Goal: Task Accomplishment & Management: Use online tool/utility

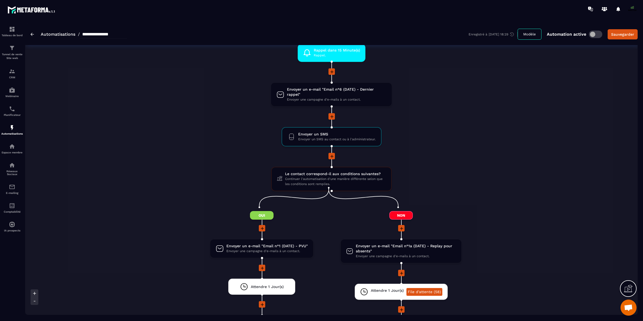
scroll to position [555, 0]
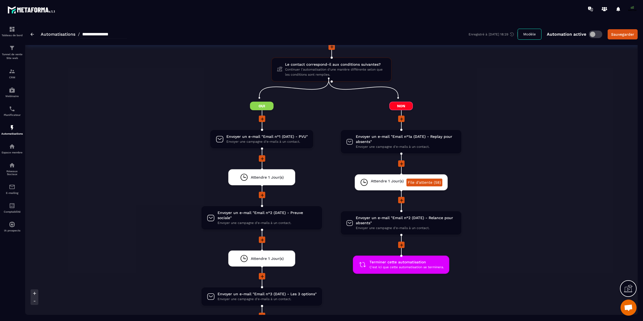
click at [402, 161] on icon at bounding box center [401, 163] width 5 height 5
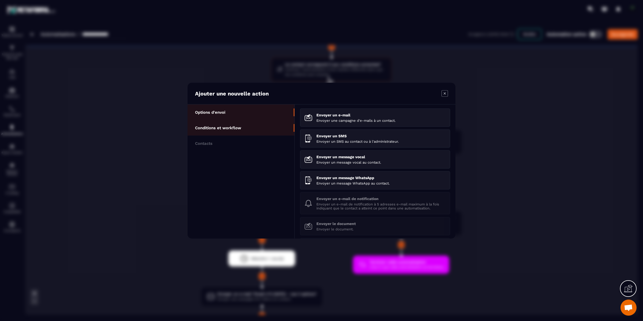
click at [219, 126] on p "Conditions et workflow" at bounding box center [218, 127] width 46 height 5
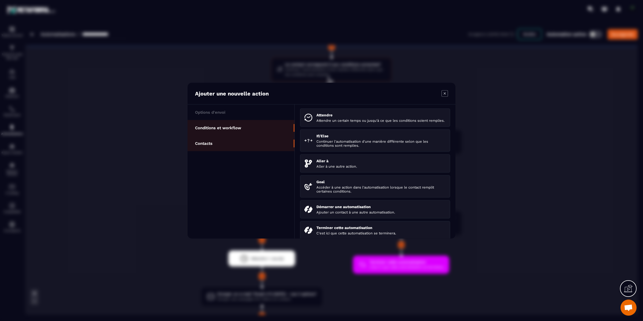
click at [211, 150] on li "Contacts" at bounding box center [241, 143] width 107 height 16
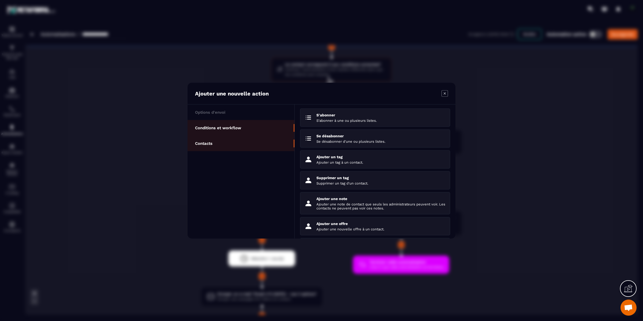
click at [238, 129] on p "Conditions et workflow" at bounding box center [218, 127] width 46 height 5
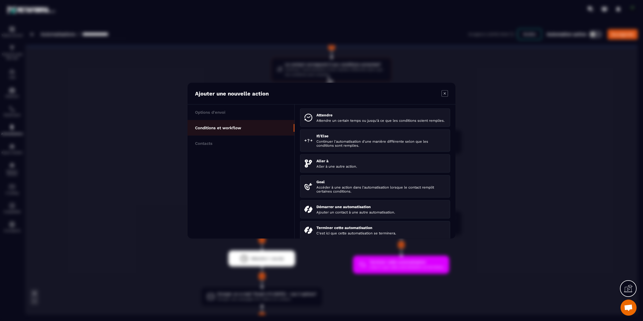
click at [447, 91] on icon "Modal window" at bounding box center [445, 93] width 6 height 6
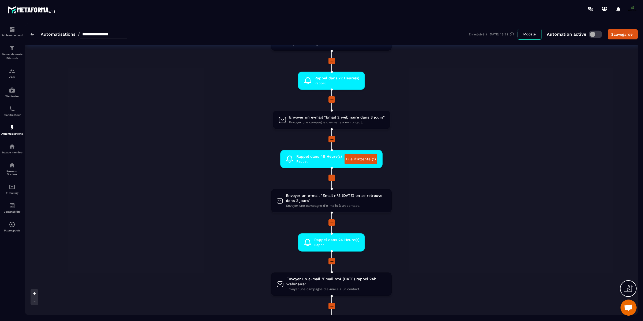
scroll to position [0, 0]
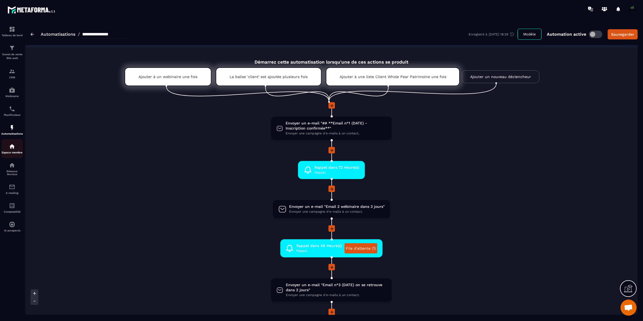
click at [10, 148] on img at bounding box center [12, 146] width 6 height 6
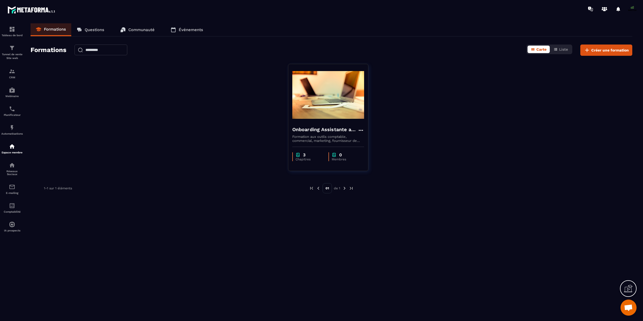
click at [13, 169] on div "Réseaux Sociaux" at bounding box center [11, 169] width 21 height 14
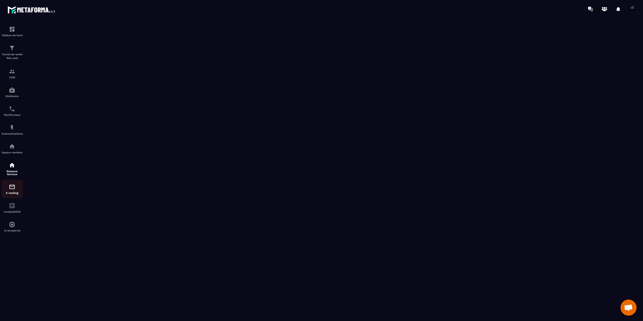
click at [12, 192] on p "E-mailing" at bounding box center [11, 192] width 21 height 3
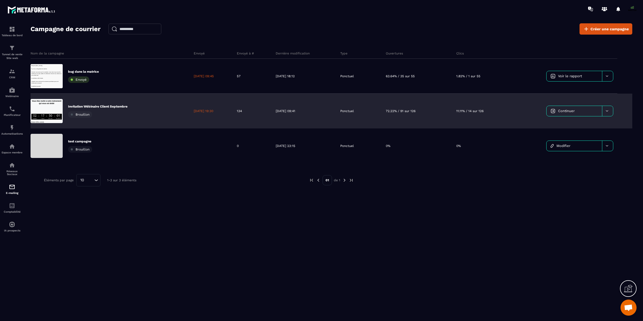
click at [606, 110] on icon at bounding box center [607, 110] width 2 height 1
click at [496, 114] on div "11.11% / 14 sur 126" at bounding box center [485, 111] width 67 height 35
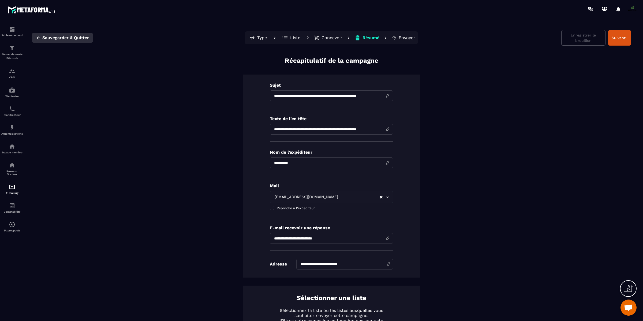
click at [38, 38] on icon "button" at bounding box center [38, 37] width 3 height 3
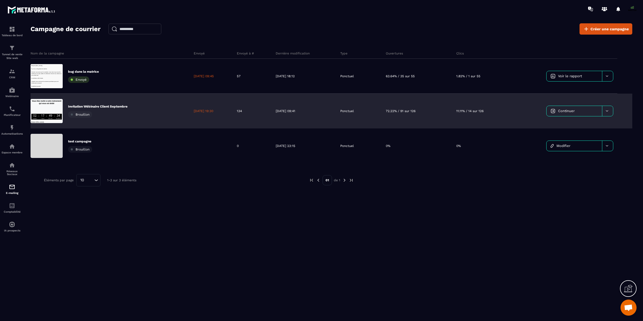
click at [609, 110] on div at bounding box center [607, 111] width 11 height 10
click at [488, 110] on div "11.11% / 14 sur 126" at bounding box center [485, 111] width 67 height 35
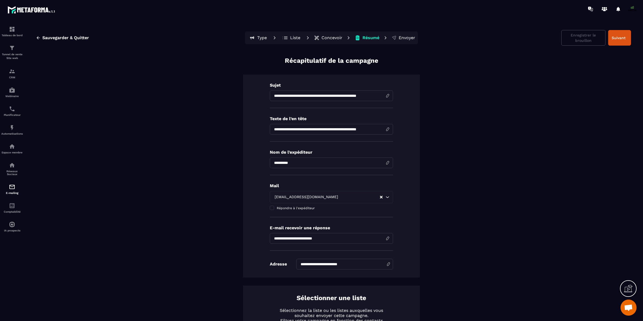
click at [260, 39] on p "Type" at bounding box center [262, 37] width 10 height 5
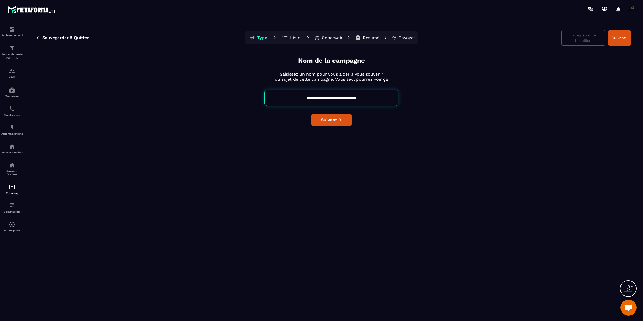
click at [294, 38] on p "Liste" at bounding box center [295, 37] width 10 height 5
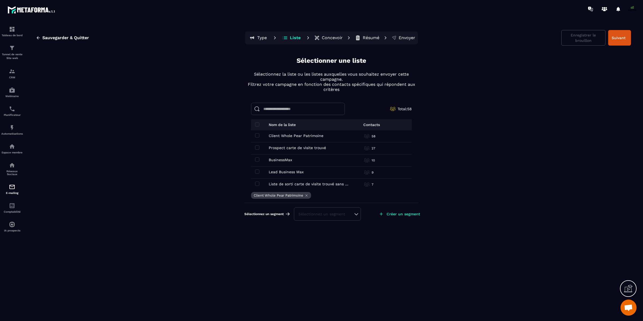
click at [260, 36] on p "Type" at bounding box center [262, 37] width 10 height 5
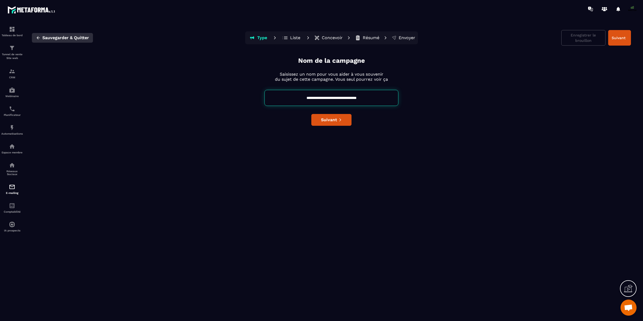
click at [68, 36] on span "Sauvegarder & Quitter" at bounding box center [65, 37] width 47 height 5
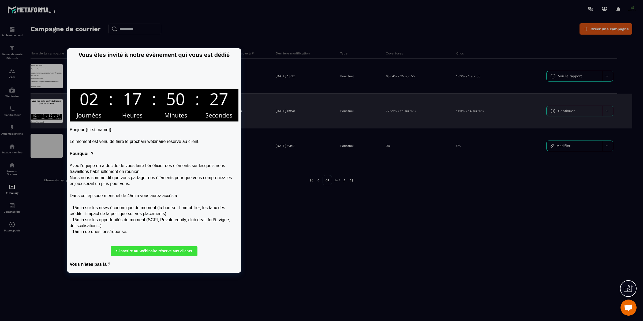
click at [41, 109] on div at bounding box center [47, 111] width 32 height 24
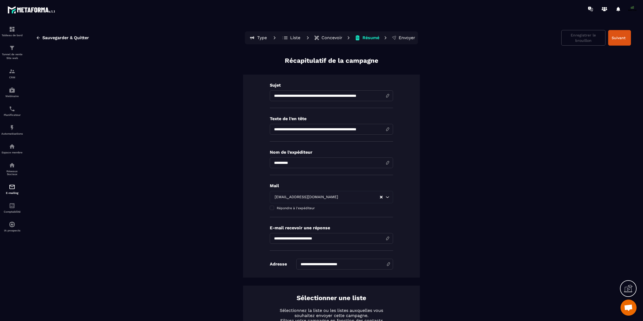
click at [263, 37] on p "Type" at bounding box center [262, 37] width 10 height 5
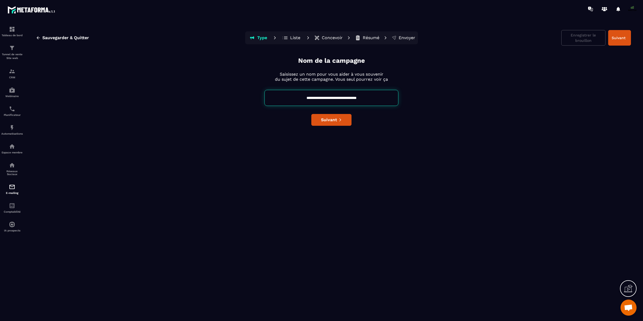
click at [291, 38] on p "Liste" at bounding box center [295, 37] width 10 height 5
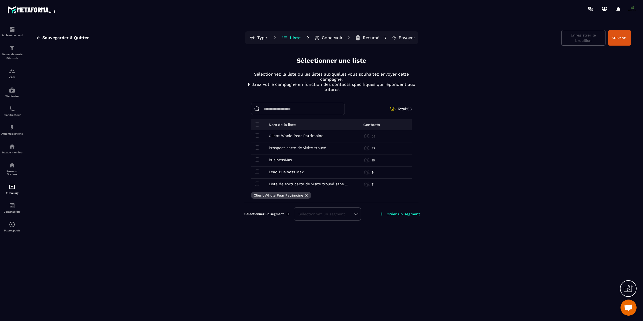
click at [327, 36] on p "Concevoir" at bounding box center [332, 37] width 21 height 5
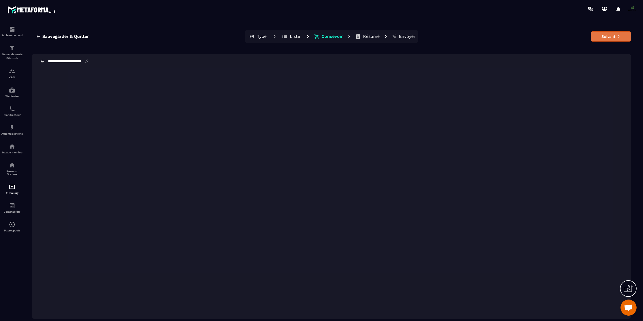
click at [609, 39] on button "Suivant" at bounding box center [611, 36] width 40 height 10
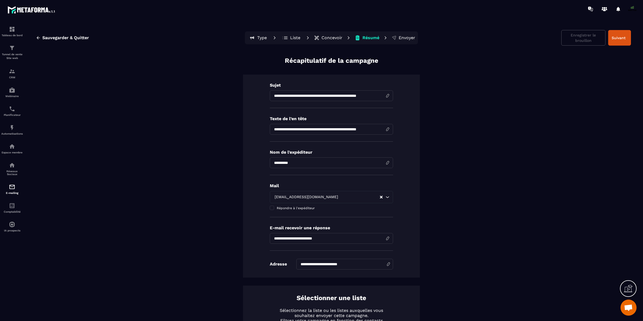
click at [280, 130] on input "**********" at bounding box center [331, 129] width 123 height 11
click at [279, 129] on input "**********" at bounding box center [331, 129] width 123 height 11
type input "*"
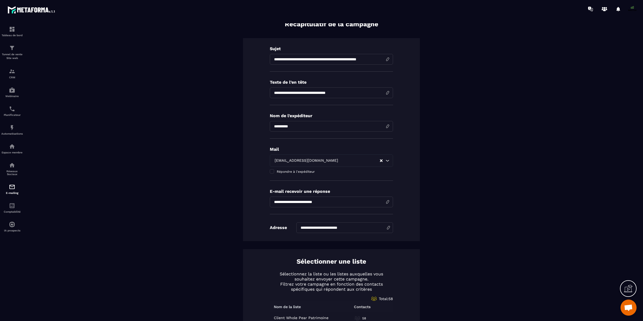
scroll to position [166, 0]
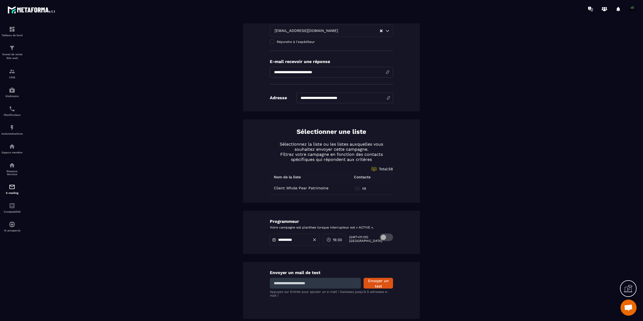
type input "**********"
click at [297, 289] on div "Envoyer un mail de test Envoyer un test Appuyez sur Entrée pour ajouter un e-ma…" at bounding box center [331, 290] width 177 height 57
click at [297, 285] on input at bounding box center [315, 283] width 91 height 11
type input "**********"
click at [385, 282] on button "Envoyer un test" at bounding box center [378, 283] width 29 height 11
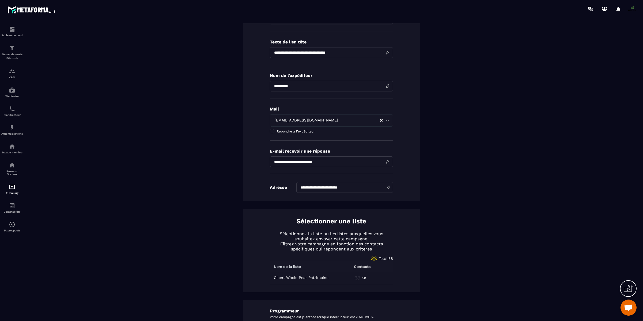
scroll to position [0, 0]
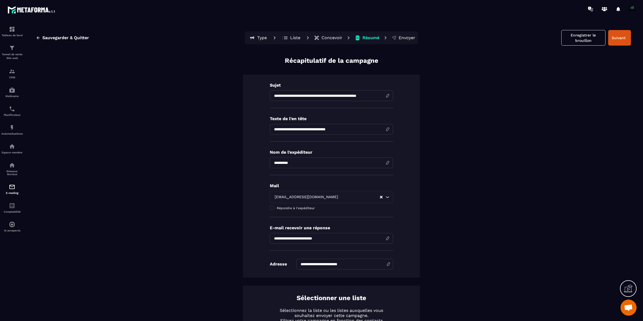
click at [334, 38] on p "Concevoir" at bounding box center [332, 37] width 21 height 5
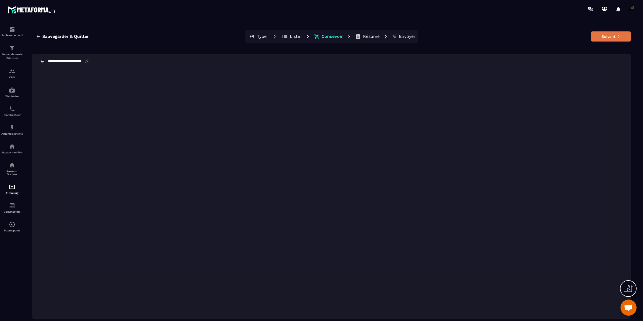
click at [611, 32] on button "Suivant" at bounding box center [611, 36] width 40 height 10
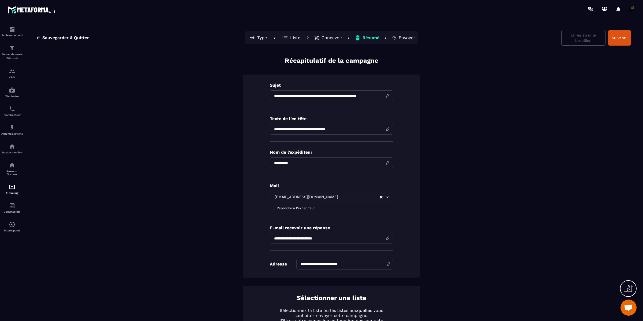
click at [280, 130] on input "**********" at bounding box center [331, 129] width 123 height 11
type input "**********"
click at [315, 96] on input "**********" at bounding box center [331, 95] width 123 height 11
type input "**********"
click at [622, 43] on button "Suivant" at bounding box center [619, 38] width 23 height 16
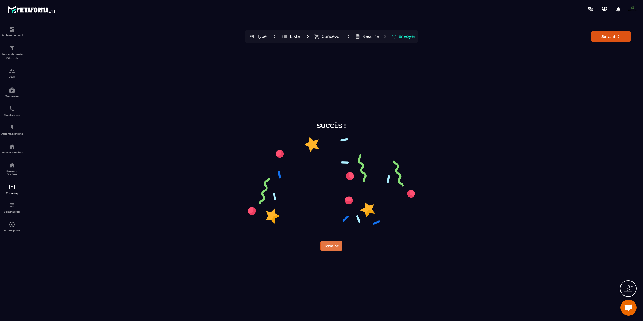
click at [336, 244] on button "Termine" at bounding box center [332, 246] width 22 height 10
